Goal: Navigation & Orientation: Find specific page/section

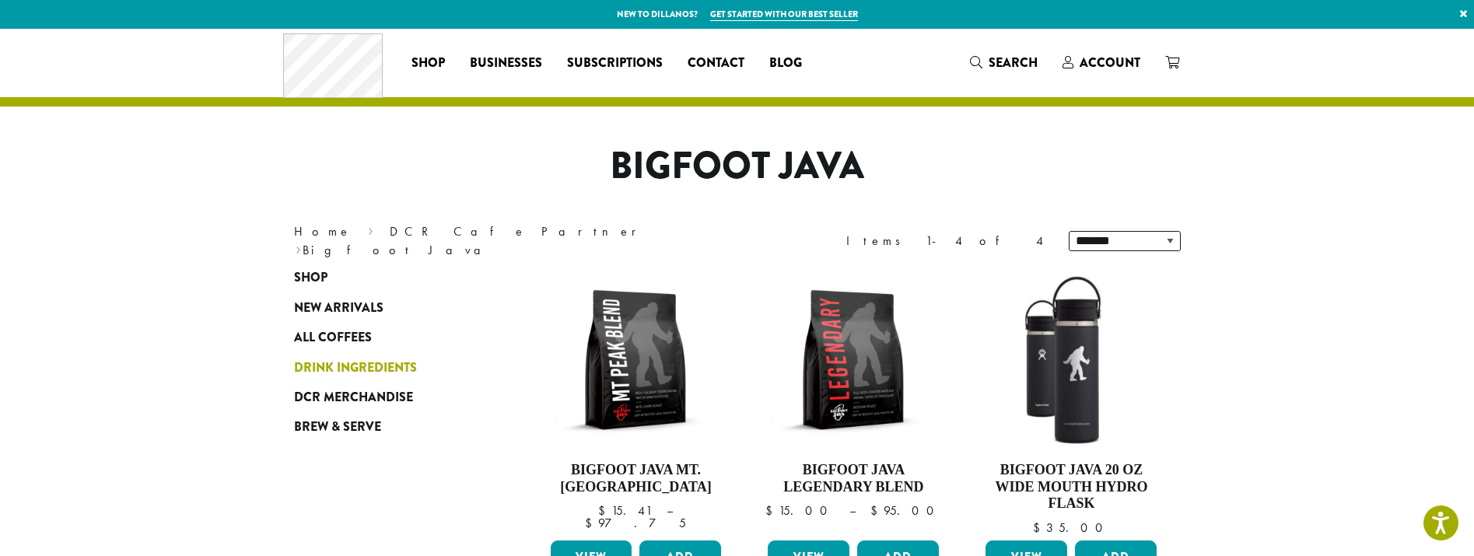
click at [348, 366] on span "Drink Ingredients" at bounding box center [355, 368] width 123 height 19
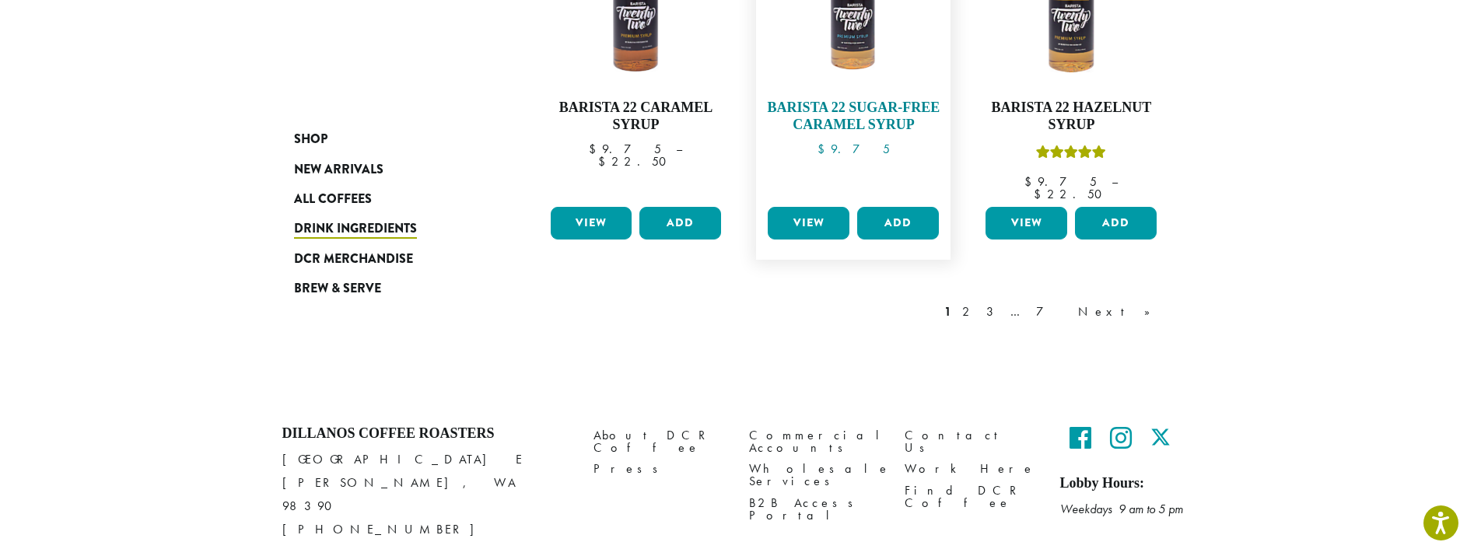
scroll to position [1455, 0]
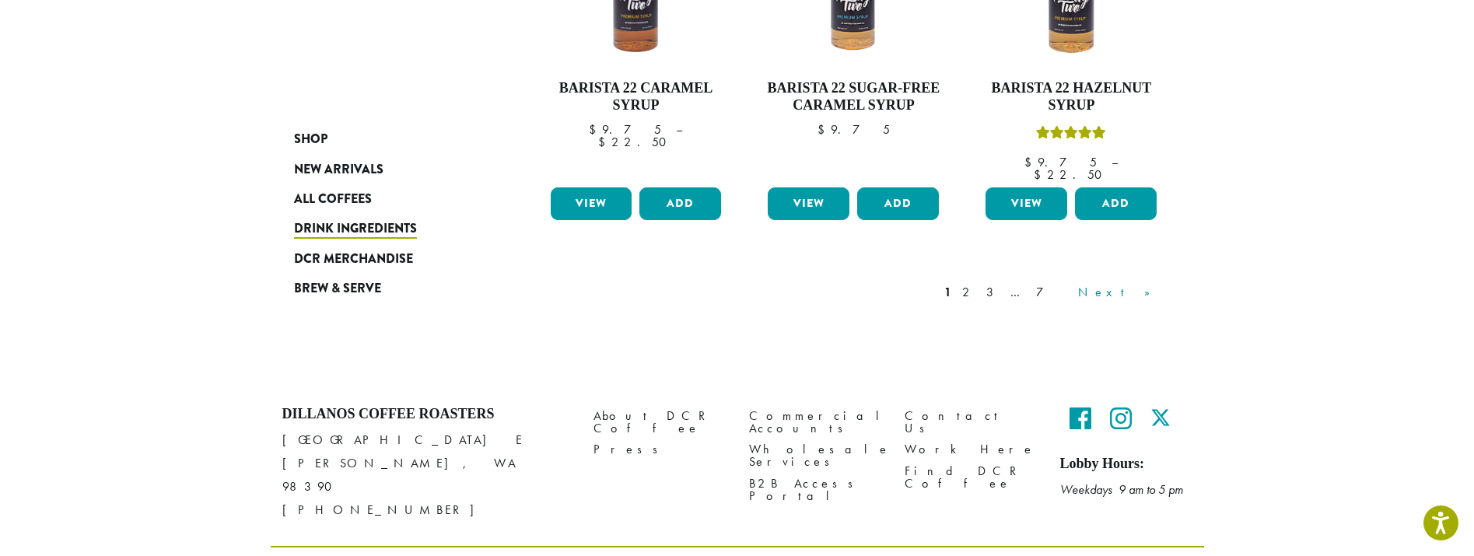
click at [1150, 283] on link "Next »" at bounding box center [1119, 292] width 89 height 19
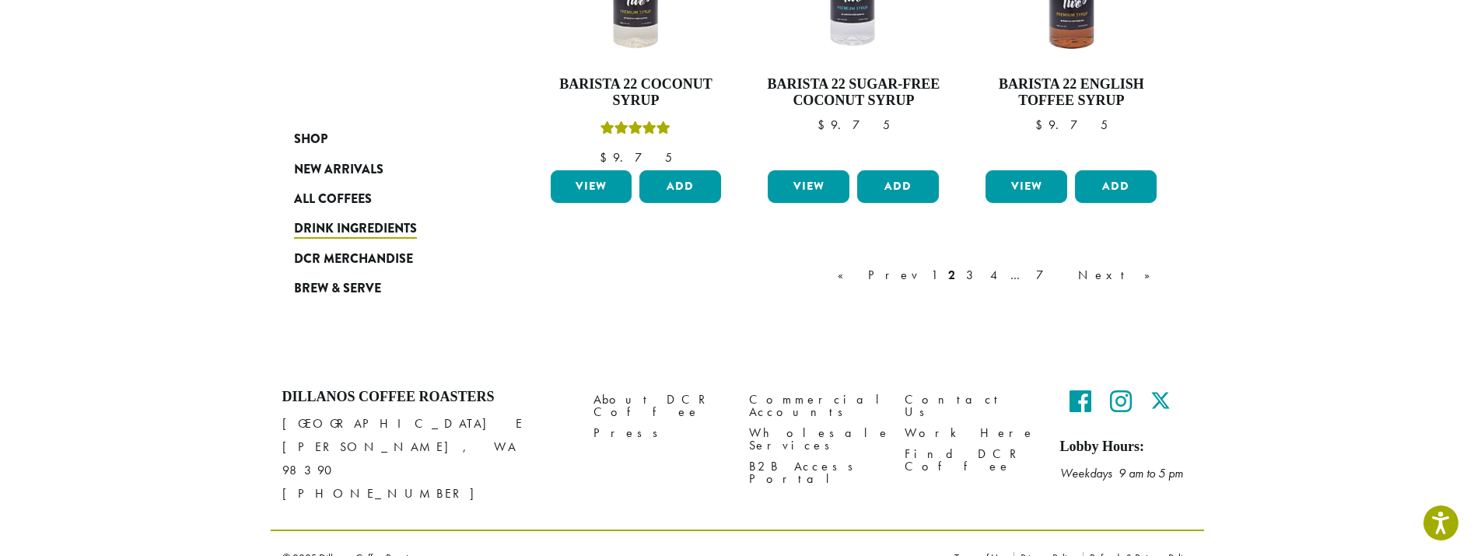
scroll to position [1470, 0]
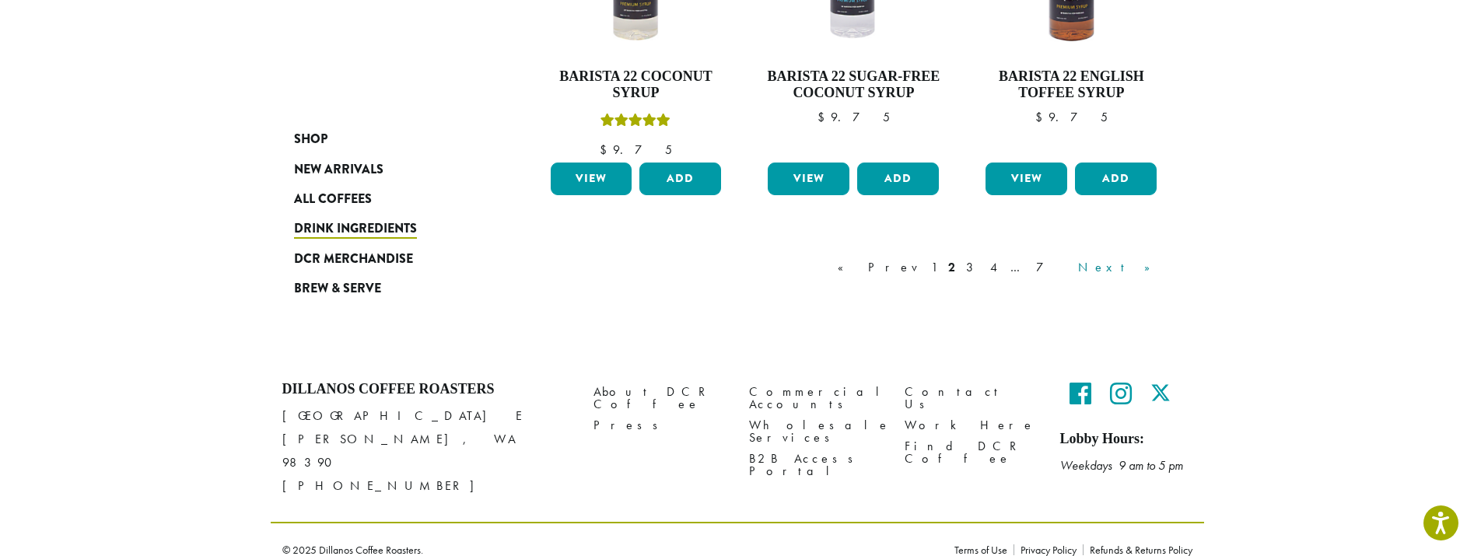
click at [1144, 267] on link "Next »" at bounding box center [1119, 267] width 89 height 19
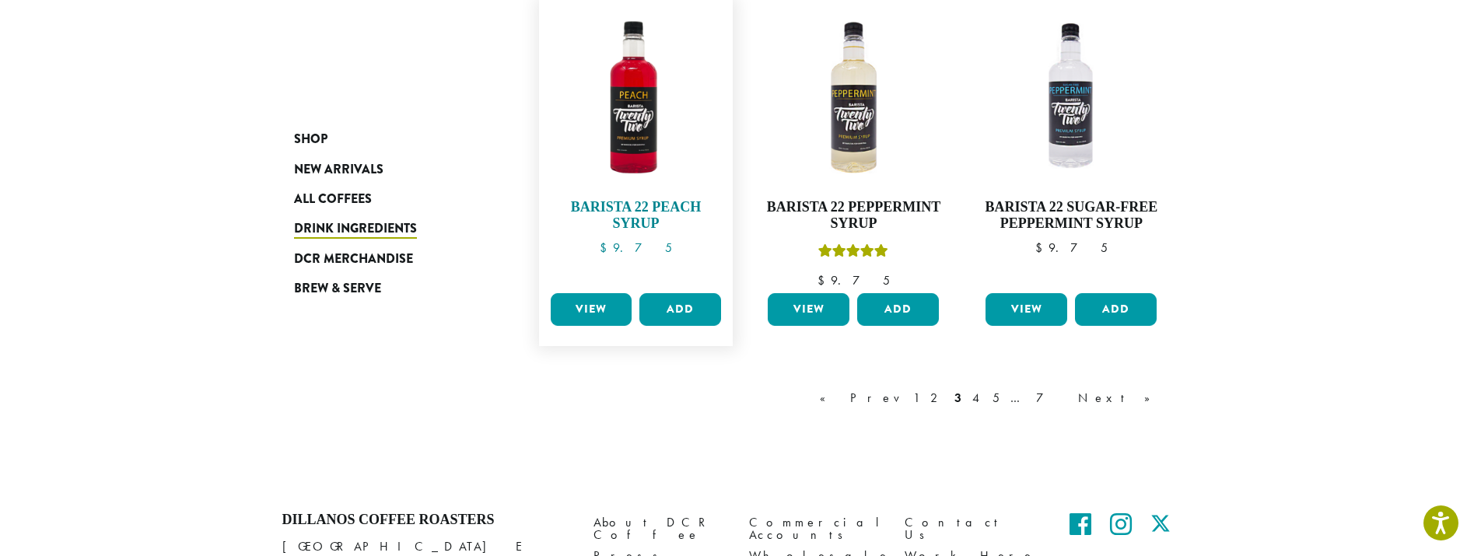
scroll to position [1418, 0]
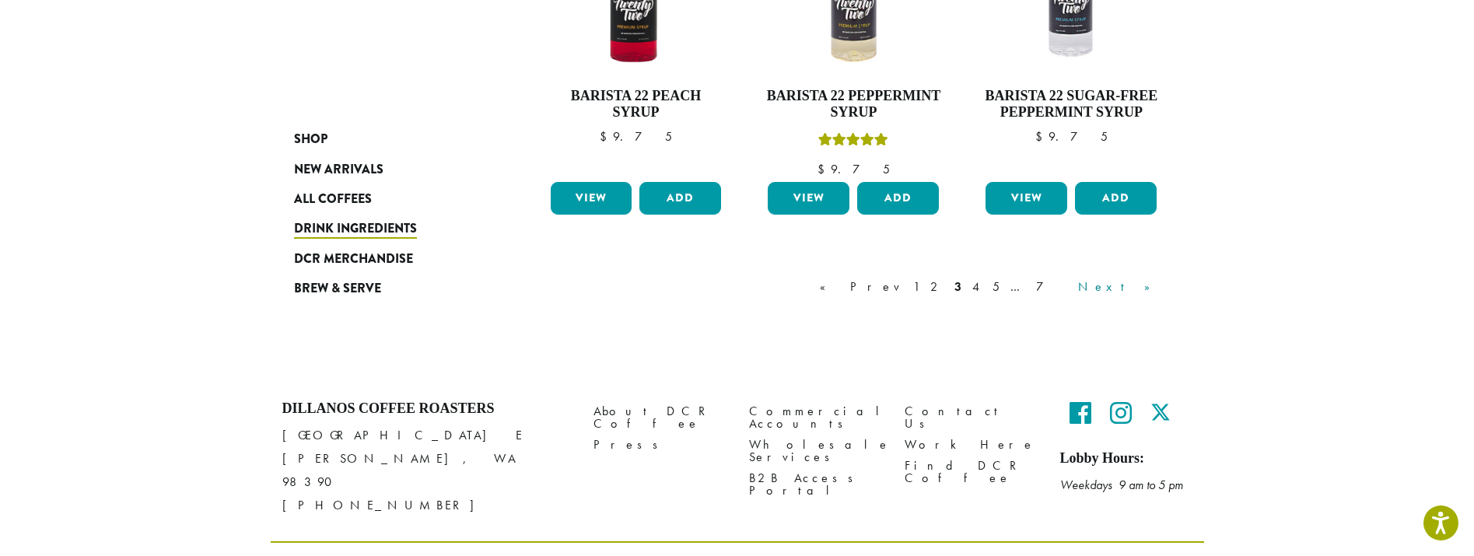
click at [1148, 288] on link "Next »" at bounding box center [1119, 287] width 89 height 19
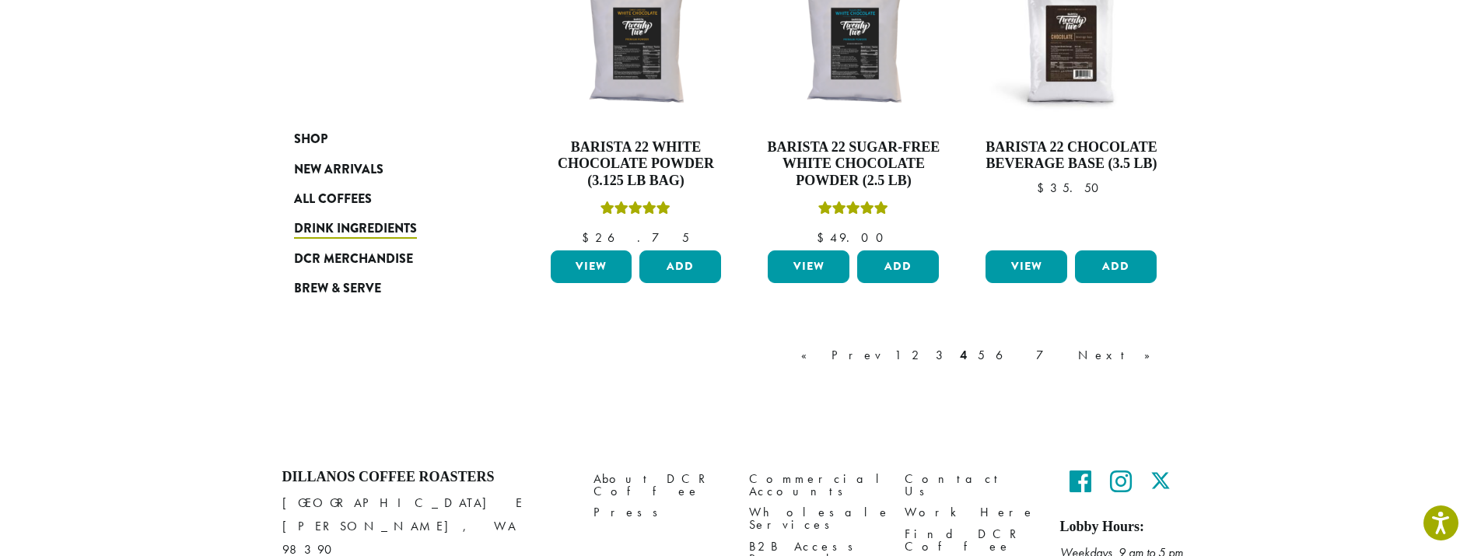
scroll to position [1418, 0]
